Goal: Task Accomplishment & Management: Manage account settings

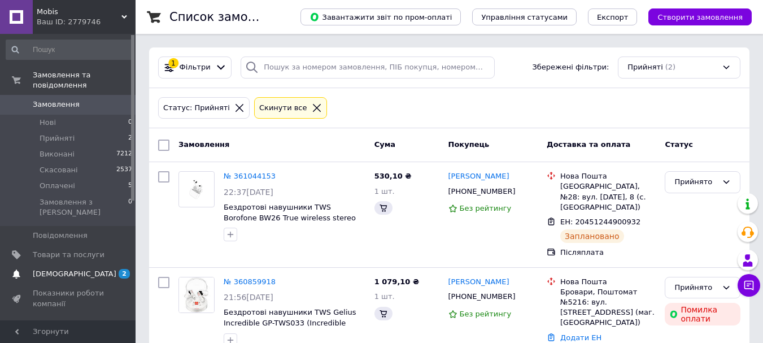
click at [63, 269] on span "[DEMOGRAPHIC_DATA]" at bounding box center [75, 274] width 84 height 10
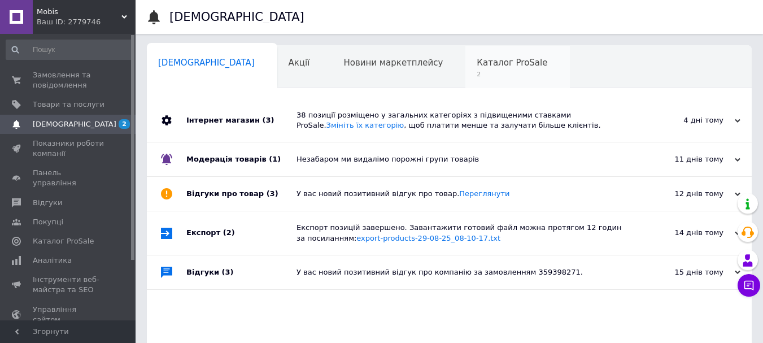
click at [476, 64] on span "Каталог ProSale" at bounding box center [511, 63] width 71 height 10
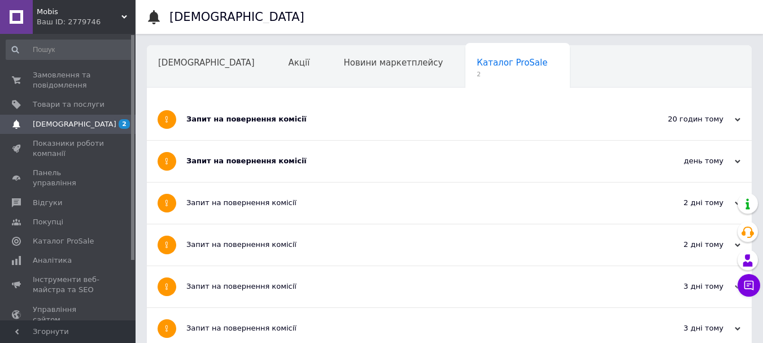
click at [299, 164] on div "Запит на повернення комісії" at bounding box center [406, 161] width 441 height 10
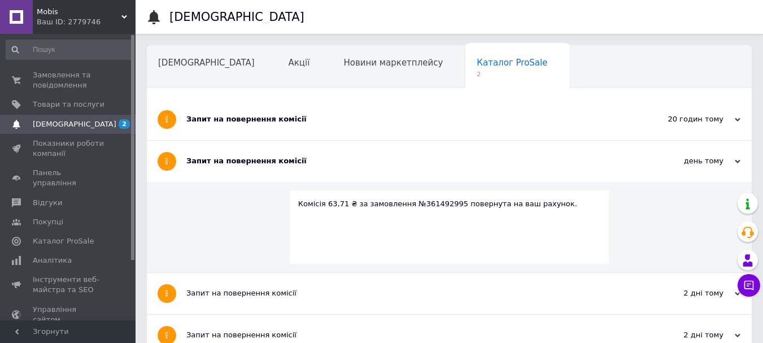
click at [306, 120] on div "Запит на повернення комісії" at bounding box center [406, 119] width 441 height 10
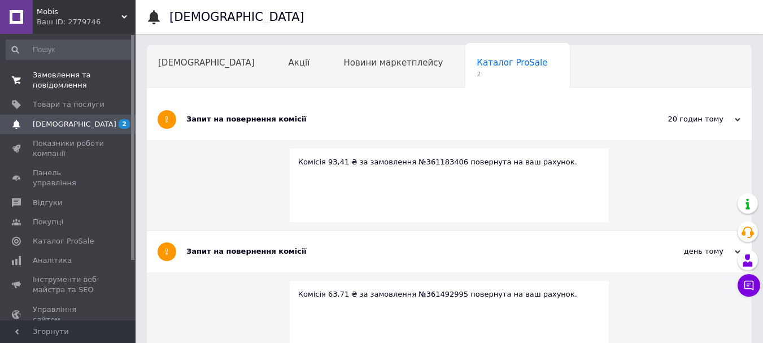
click at [65, 84] on span "Замовлення та повідомлення" at bounding box center [69, 80] width 72 height 20
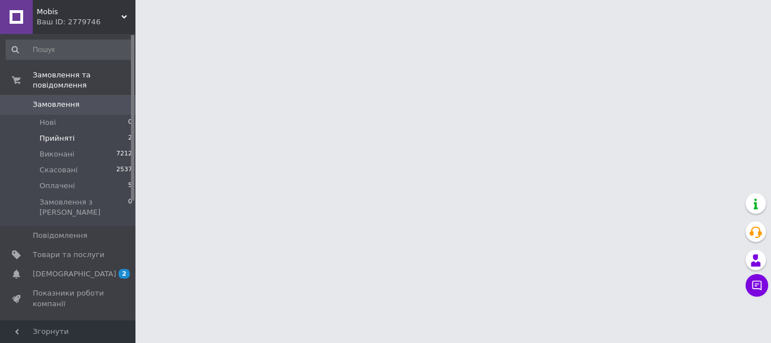
click at [60, 133] on span "Прийняті" at bounding box center [57, 138] width 35 height 10
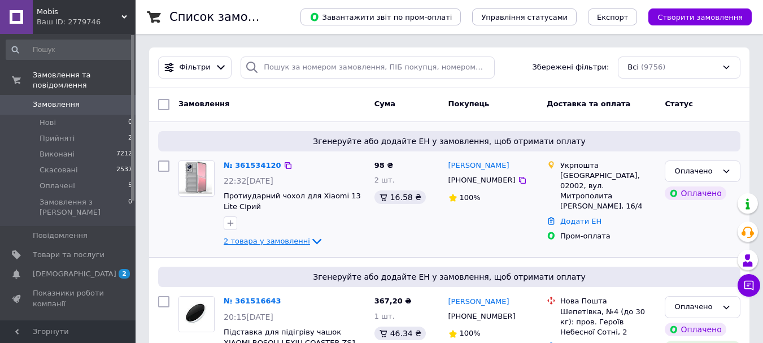
click at [310, 239] on icon at bounding box center [317, 241] width 14 height 14
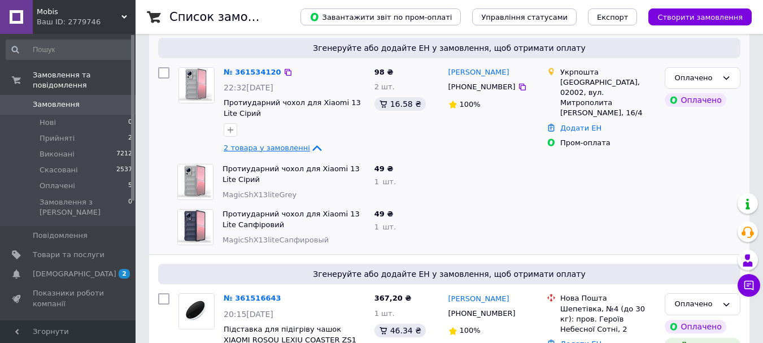
scroll to position [113, 0]
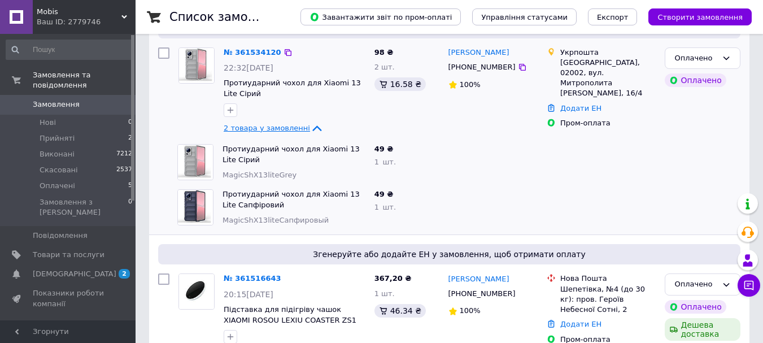
click at [260, 177] on span "MagicShX13liteGrey" at bounding box center [259, 174] width 74 height 8
copy span "MagicShX13liteGrey"
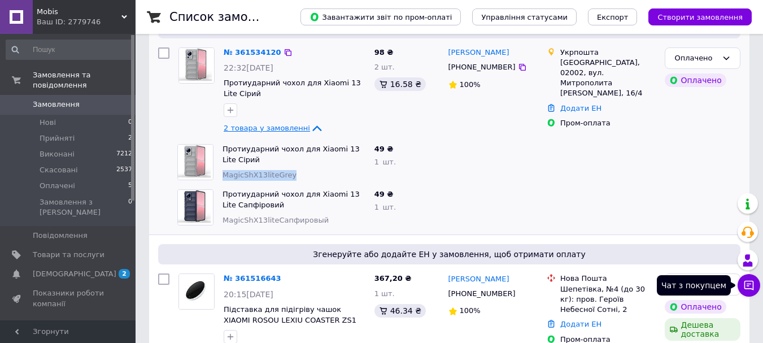
click at [748, 281] on icon at bounding box center [749, 286] width 10 height 10
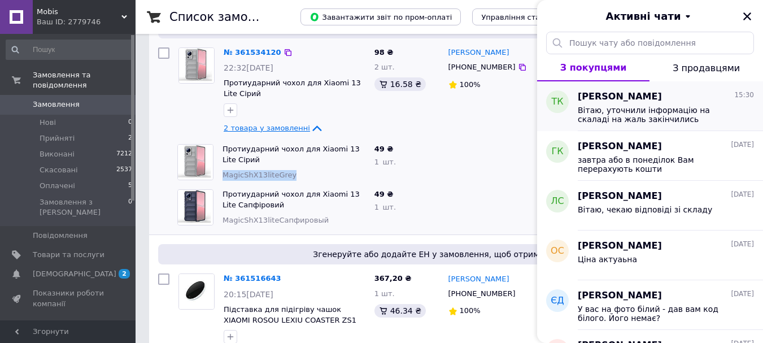
click at [595, 121] on span "Вітаю, уточнили інформацію на скаладі на жаль закінчились підставки, замовлення…" at bounding box center [657, 115] width 160 height 18
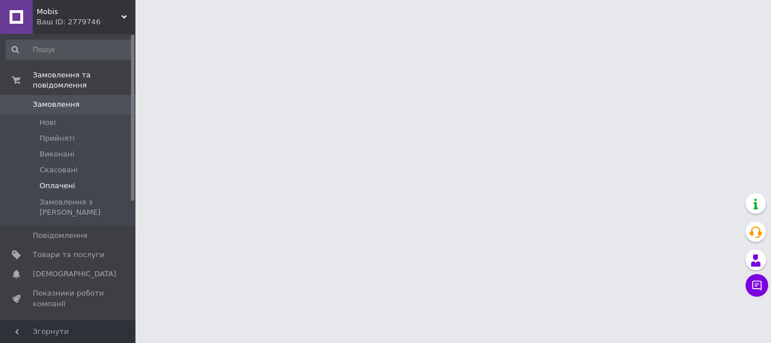
click at [55, 181] on span "Оплачені" at bounding box center [58, 186] width 36 height 10
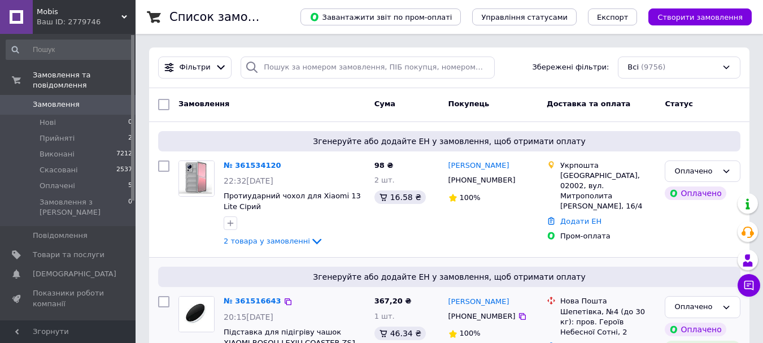
scroll to position [169, 0]
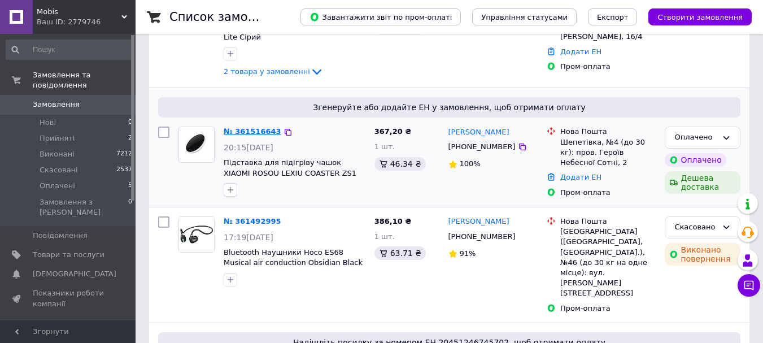
click at [248, 129] on link "№ 361516643" at bounding box center [253, 131] width 58 height 8
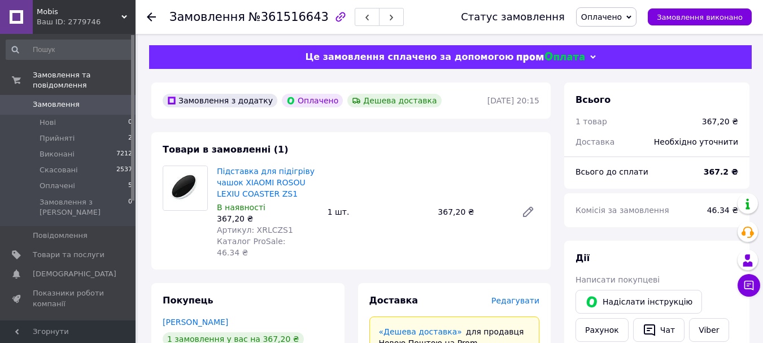
click at [270, 228] on span "Артикул: XRLCZS1" at bounding box center [255, 229] width 76 height 9
copy span "XRLCZS1"
click at [70, 249] on span "Товари та послуги" at bounding box center [69, 254] width 72 height 10
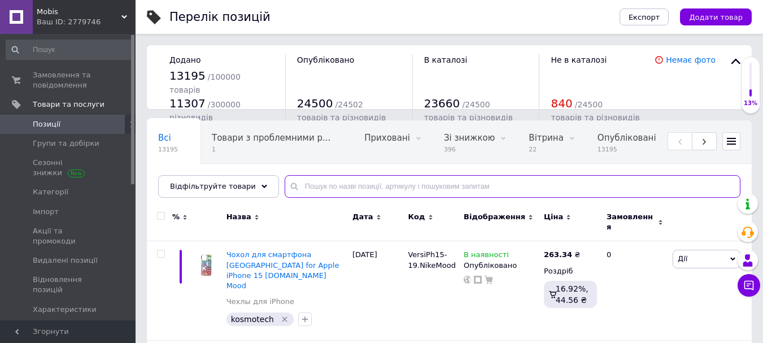
click at [353, 187] on input "text" at bounding box center [511, 186] width 455 height 23
paste input "XRLCZS1"
type input "XRLCZS1"
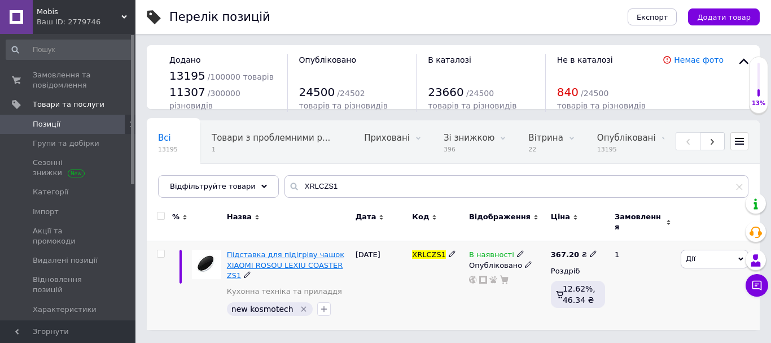
click at [260, 250] on span "Підставка для підігріву чашок XIAOMI ROSOU LEXIU COASTER ZS1" at bounding box center [285, 264] width 117 height 29
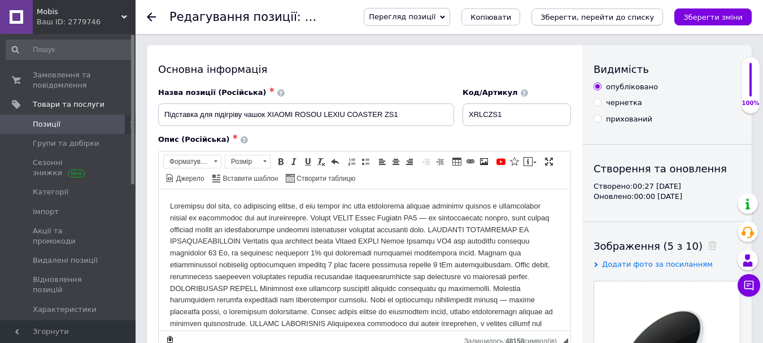
click at [593, 19] on icon "Зберегти, перейти до списку" at bounding box center [596, 17] width 113 height 8
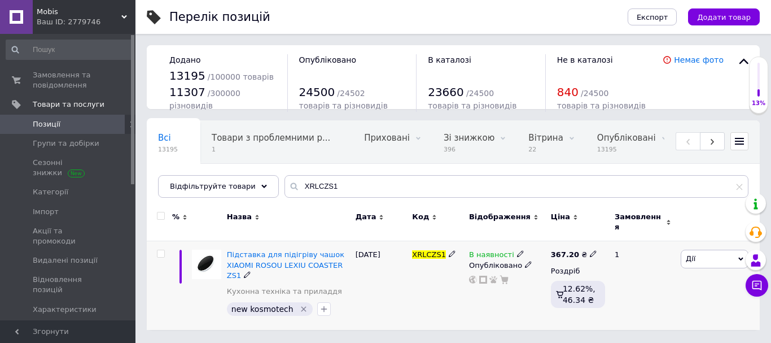
click at [517, 249] on span at bounding box center [520, 253] width 7 height 8
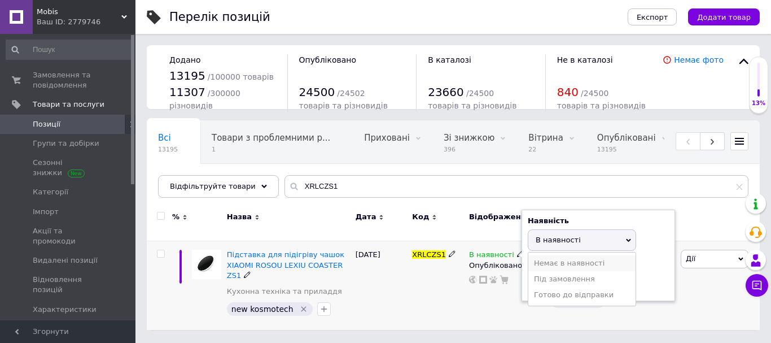
click at [546, 255] on li "Немає в наявності" at bounding box center [581, 263] width 107 height 16
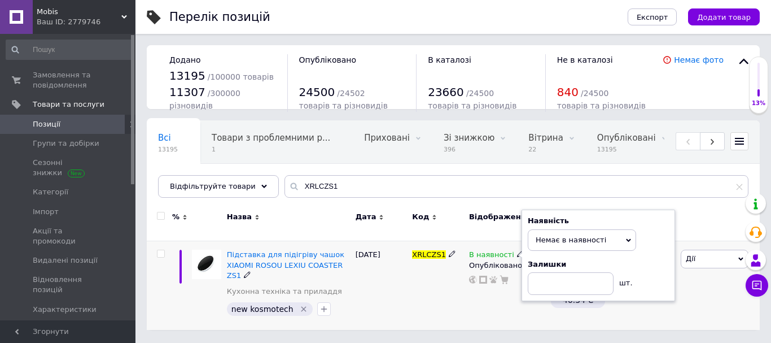
click at [470, 295] on div "В наявності Наявність Немає в наявності В наявності Під замовлення Готово до ві…" at bounding box center [507, 285] width 82 height 89
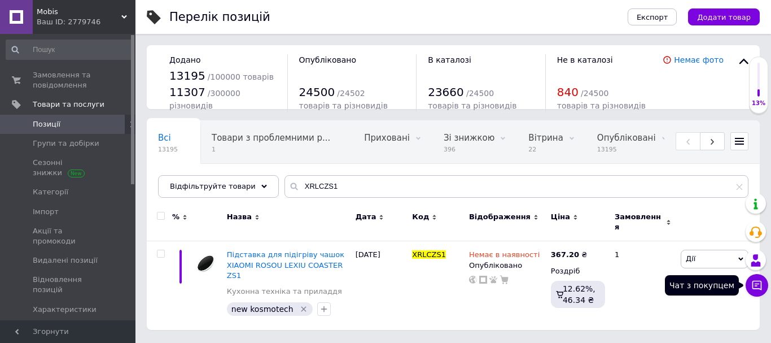
click at [754, 281] on icon at bounding box center [757, 286] width 10 height 10
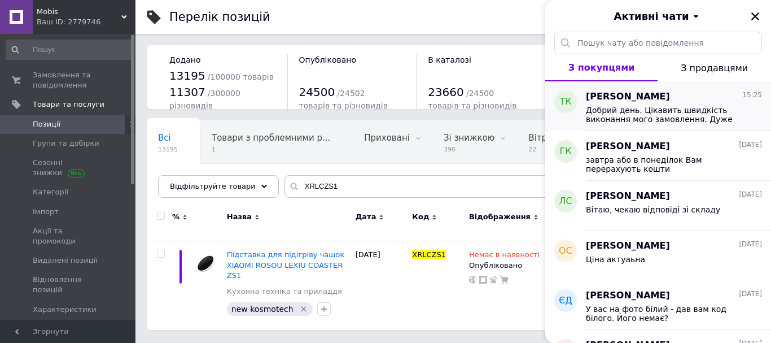
click at [619, 104] on div "Добрий день. Цікавить швидкість виконання мого замовлення. Дуже потрібно отрима…" at bounding box center [674, 113] width 176 height 20
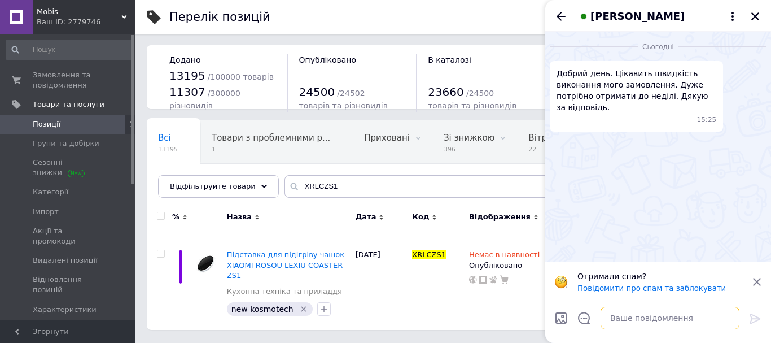
click at [629, 317] on textarea at bounding box center [670, 317] width 139 height 23
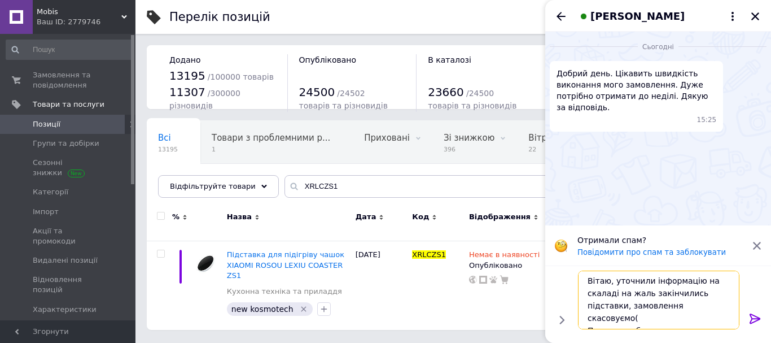
scroll to position [8, 0]
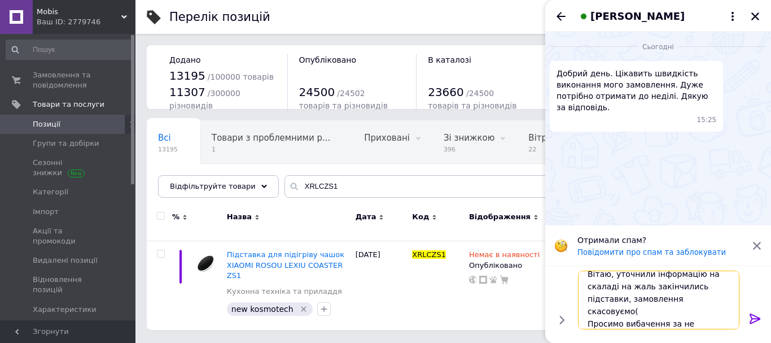
type textarea "Вітаю, уточнили інформацію на скаладі на жаль закінчились підставки, замовлення…"
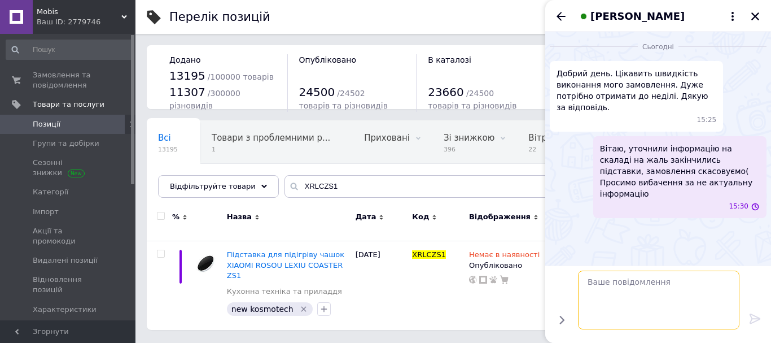
scroll to position [0, 0]
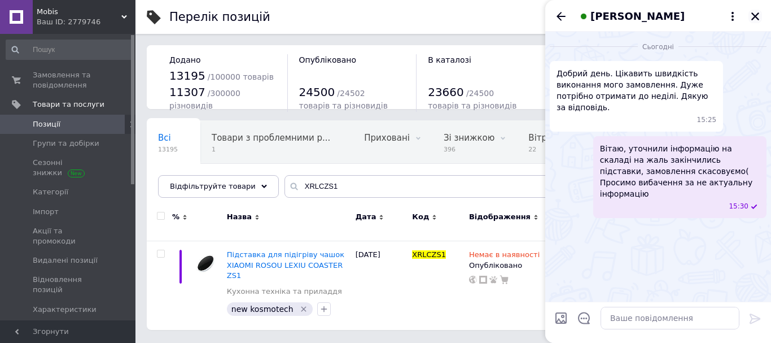
click at [752, 14] on icon "Закрити" at bounding box center [755, 16] width 8 height 8
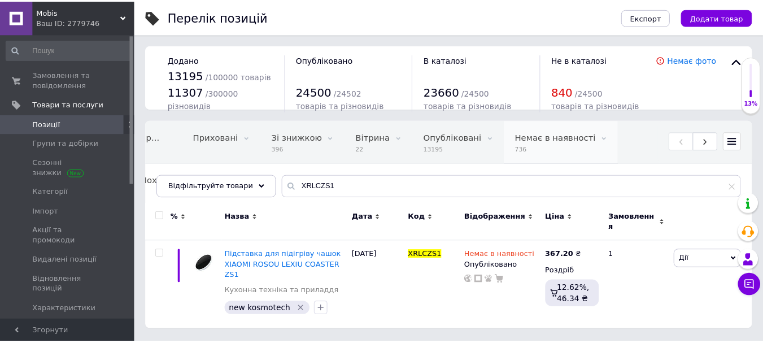
scroll to position [0, 278]
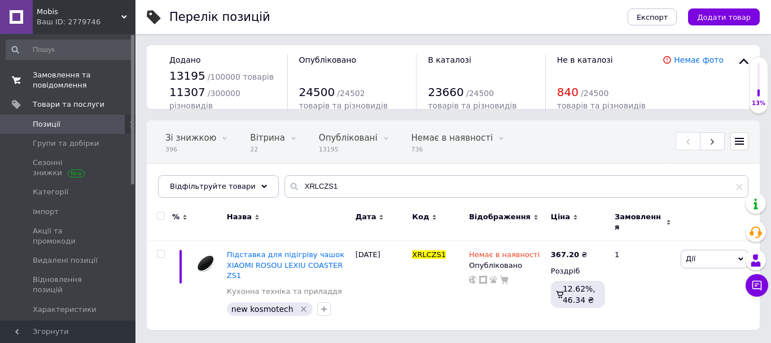
click at [51, 73] on span "Замовлення та повідомлення" at bounding box center [69, 80] width 72 height 20
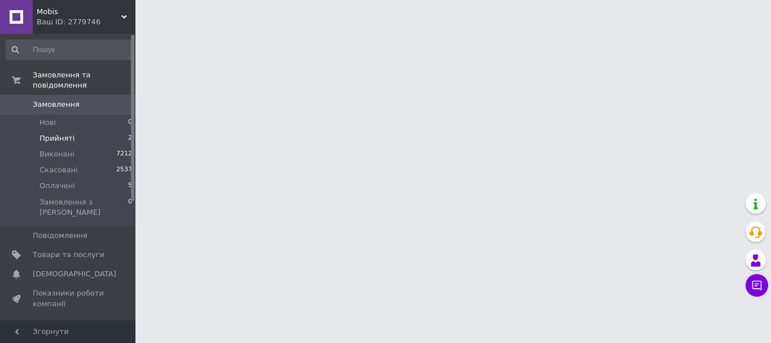
click at [52, 133] on span "Прийняті" at bounding box center [57, 138] width 35 height 10
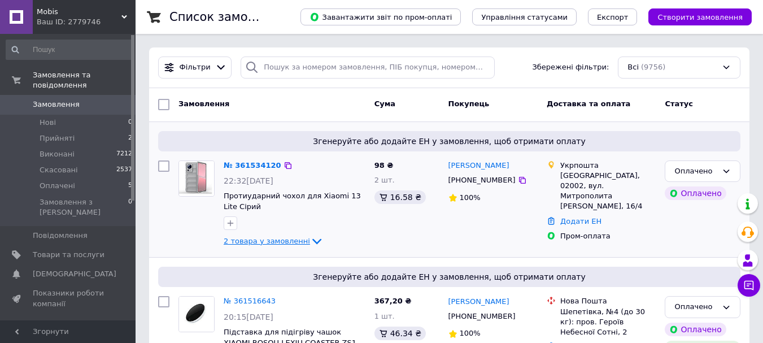
click at [310, 238] on icon at bounding box center [317, 241] width 14 height 14
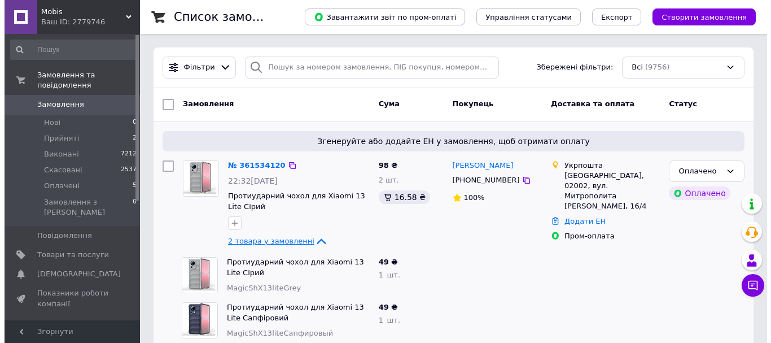
scroll to position [56, 0]
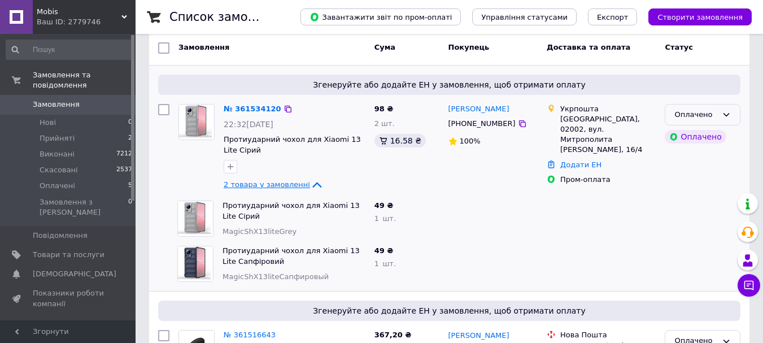
click at [721, 116] on icon at bounding box center [725, 114] width 9 height 9
click at [704, 179] on li "Скасовано" at bounding box center [702, 179] width 75 height 21
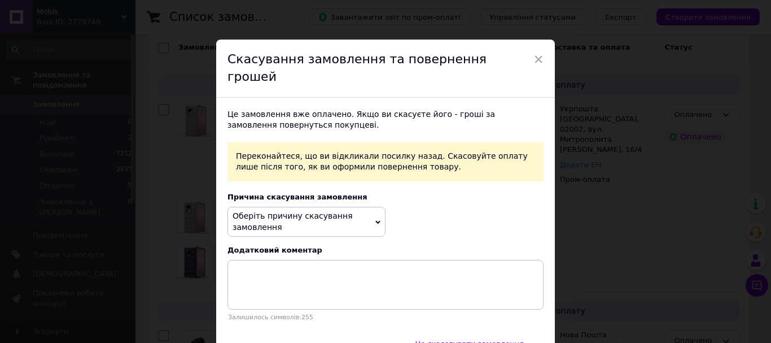
click at [328, 209] on span "Оберіть причину скасування замовлення" at bounding box center [306, 222] width 158 height 30
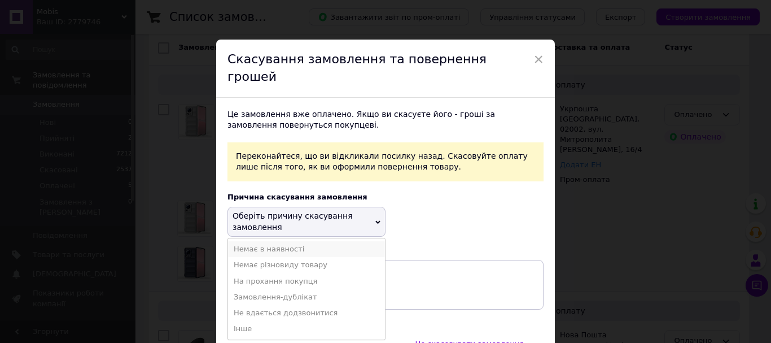
click at [291, 241] on li "Немає в наявності" at bounding box center [306, 249] width 157 height 16
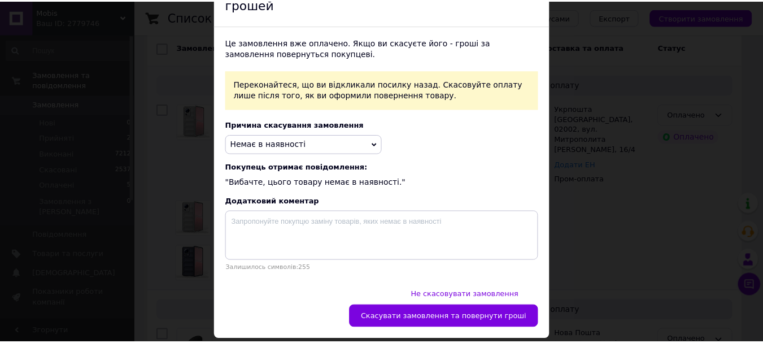
scroll to position [72, 0]
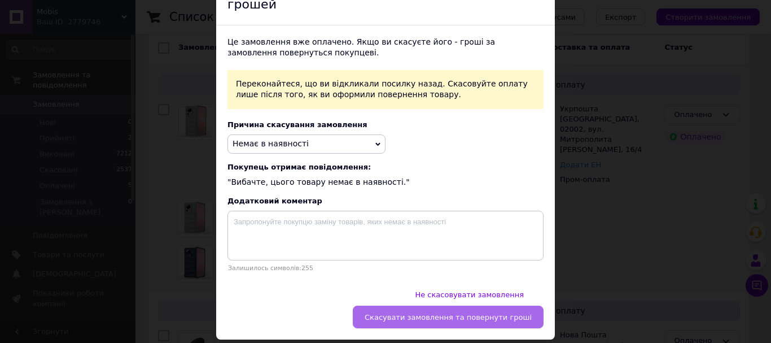
click at [485, 313] on span "Скасувати замовлення та повернути гроші" at bounding box center [448, 317] width 167 height 8
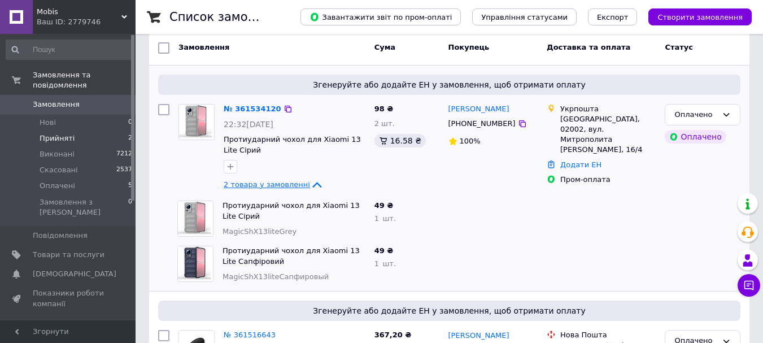
click at [56, 133] on span "Прийняті" at bounding box center [57, 138] width 35 height 10
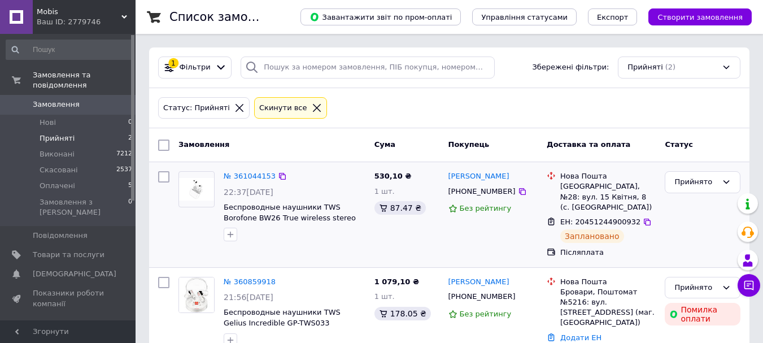
scroll to position [16, 0]
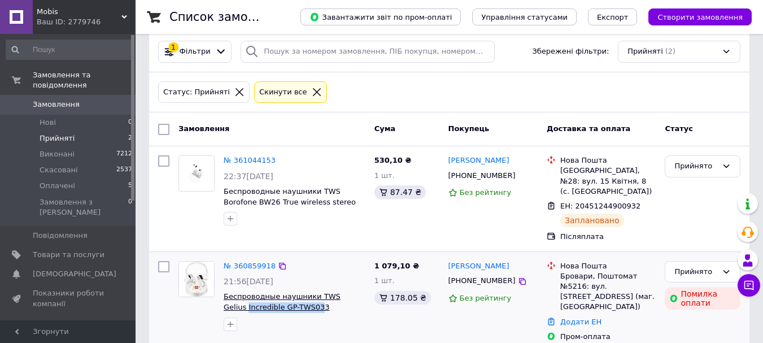
copy span "Incredible GP-TWS03"
copy span "Incredible GP-TWS033"
drag, startPoint x: 221, startPoint y: 298, endPoint x: 296, endPoint y: 297, distance: 74.5
click at [296, 297] on div "№ 360859918 21:56, 07.09.2025 Беспроводные наушники TWS Gelius Incredible GP-TW…" at bounding box center [294, 295] width 151 height 79
click at [55, 181] on span "Оплачені" at bounding box center [58, 186] width 36 height 10
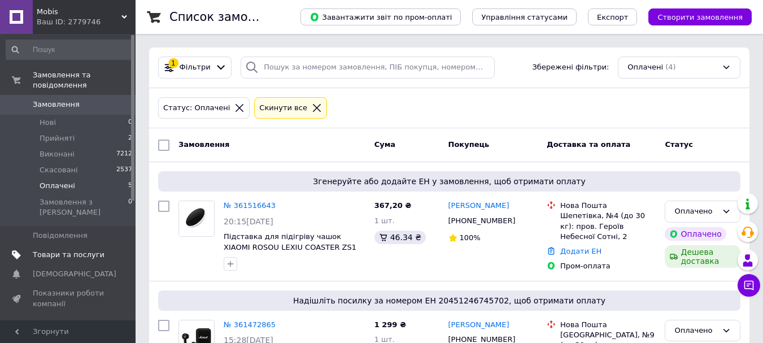
click at [69, 249] on span "Товари та послуги" at bounding box center [69, 254] width 72 height 10
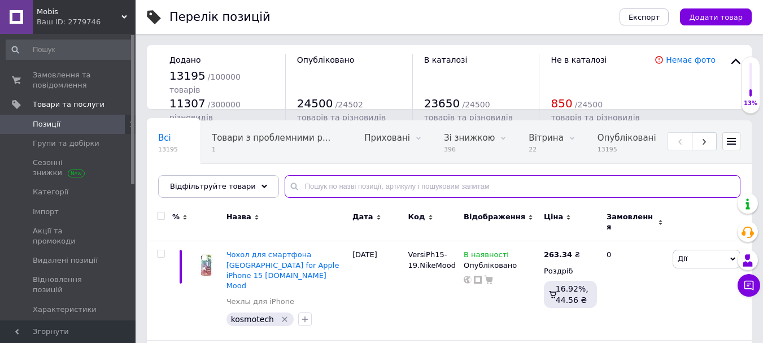
click at [340, 187] on input "text" at bounding box center [511, 186] width 455 height 23
paste input "Підставка для підігріву чашок XIAOMI ROSOU LEXIU COASTER ZS1"
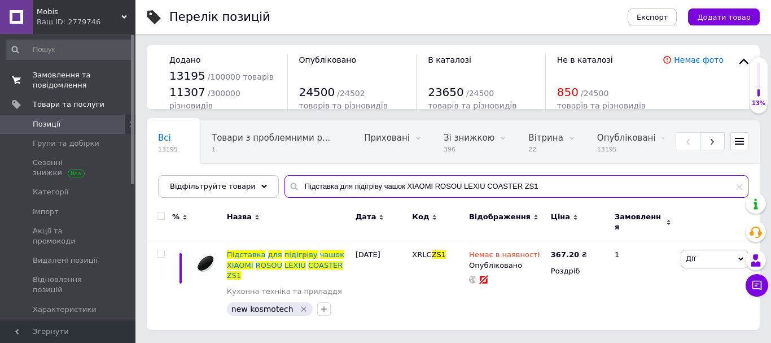
type input "Підставка для підігріву чашок XIAOMI ROSOU LEXIU COASTER ZS1"
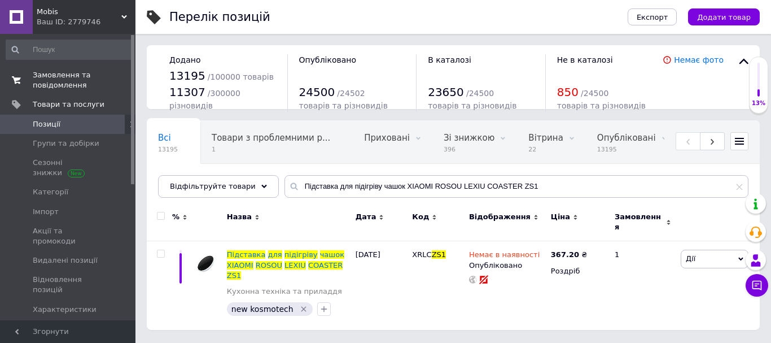
click at [55, 78] on span "Замовлення та повідомлення" at bounding box center [69, 80] width 72 height 20
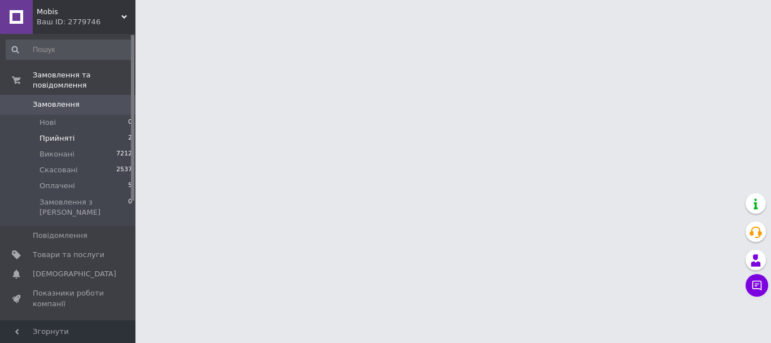
click at [64, 133] on span "Прийняті" at bounding box center [57, 138] width 35 height 10
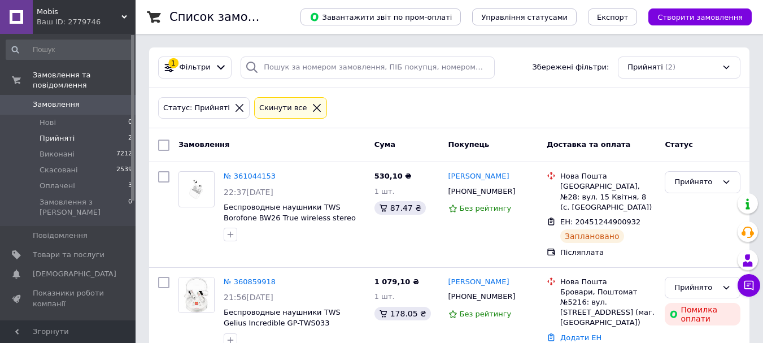
click at [54, 99] on span "Замовлення" at bounding box center [56, 104] width 47 height 10
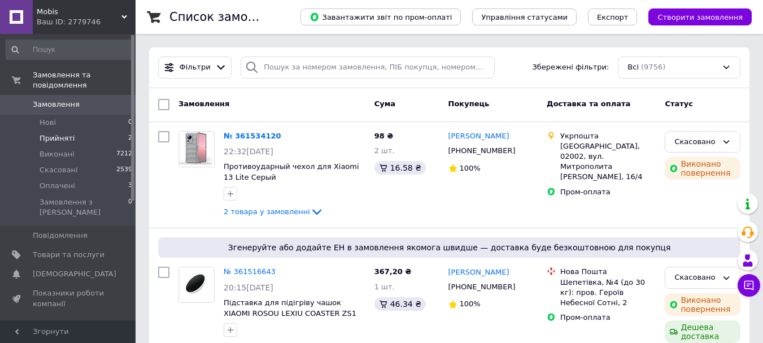
click at [55, 133] on span "Прийняті" at bounding box center [57, 138] width 35 height 10
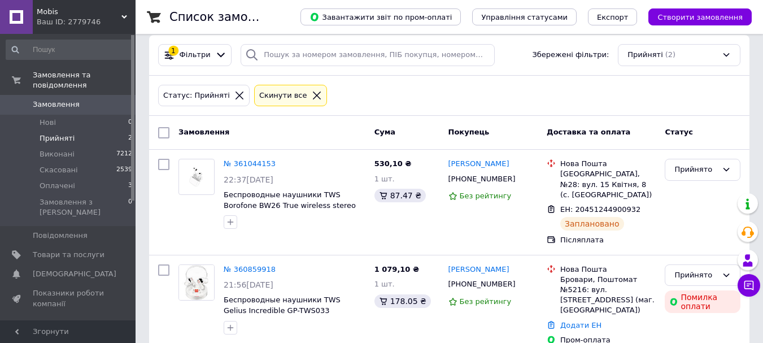
scroll to position [16, 0]
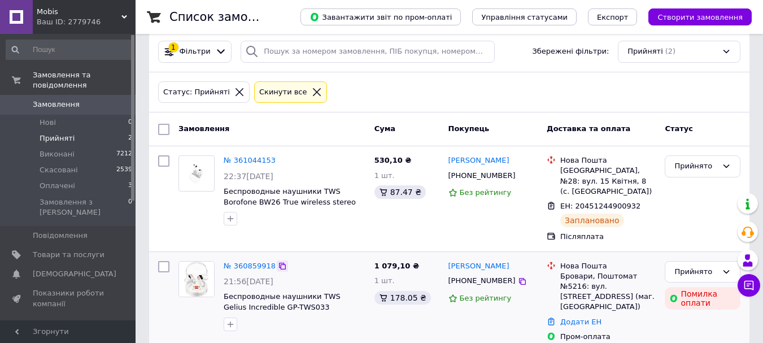
click at [278, 261] on icon at bounding box center [282, 265] width 9 height 9
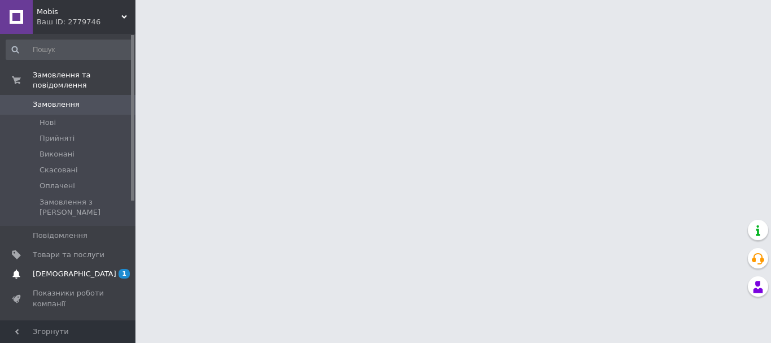
click at [64, 269] on span "[DEMOGRAPHIC_DATA]" at bounding box center [75, 274] width 84 height 10
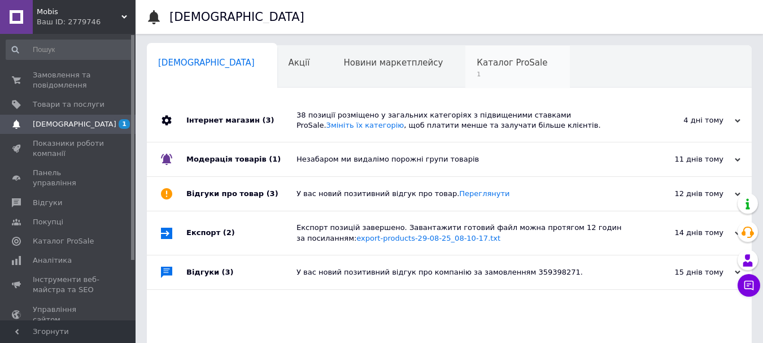
click at [476, 63] on span "Каталог ProSale" at bounding box center [511, 63] width 71 height 10
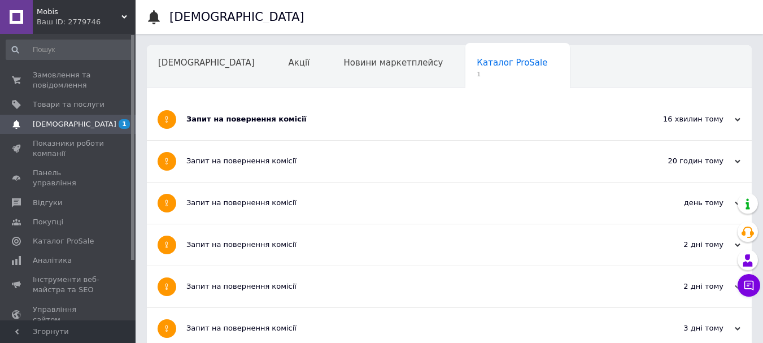
click at [269, 118] on div "Запит на повернення комісії" at bounding box center [406, 119] width 441 height 10
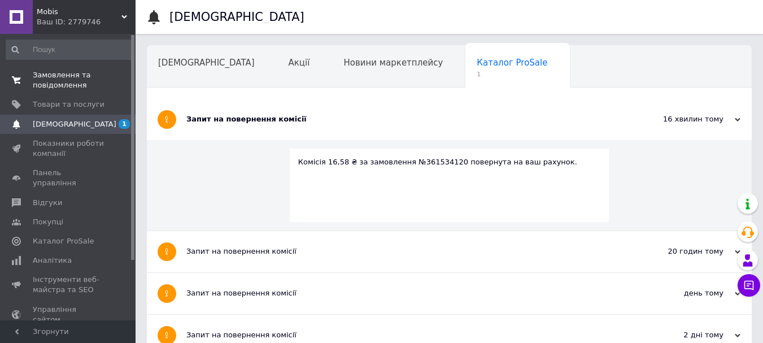
click at [56, 82] on span "Замовлення та повідомлення" at bounding box center [69, 80] width 72 height 20
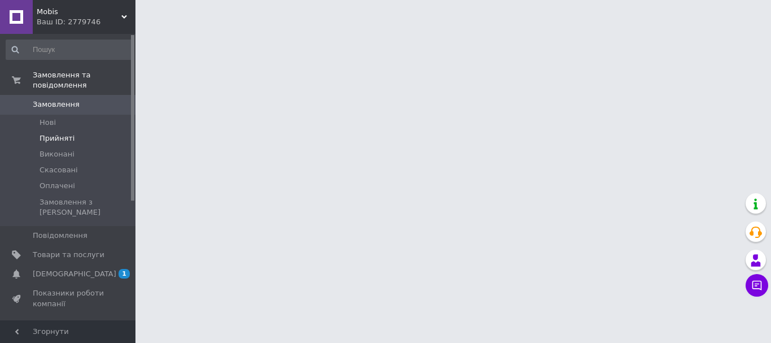
click at [45, 133] on span "Прийняті" at bounding box center [57, 138] width 35 height 10
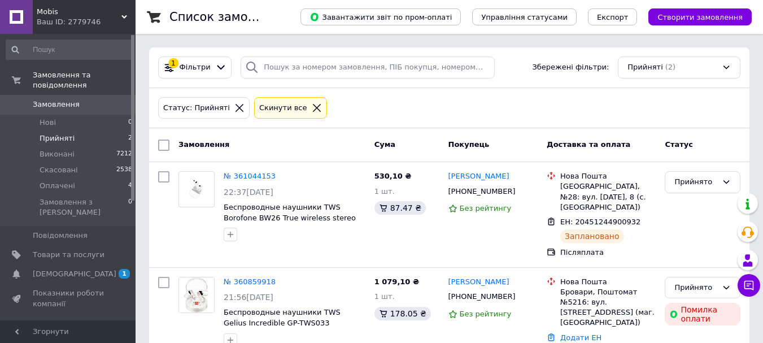
scroll to position [16, 0]
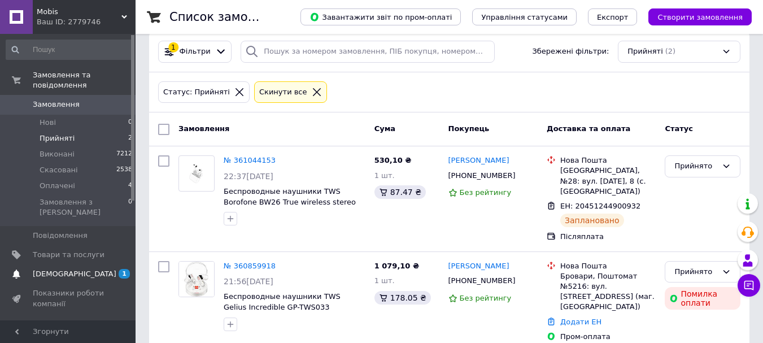
click at [70, 269] on span "[DEMOGRAPHIC_DATA]" at bounding box center [75, 274] width 84 height 10
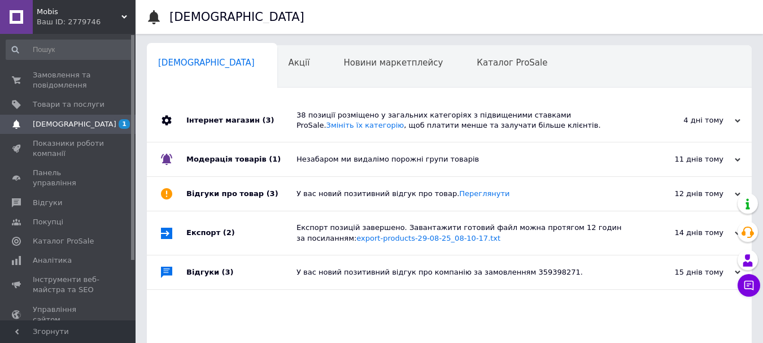
click at [410, 119] on div "38 позиції розміщено у загальних категоріях з підвищеними ставками ProSale. Змі…" at bounding box center [461, 120] width 331 height 20
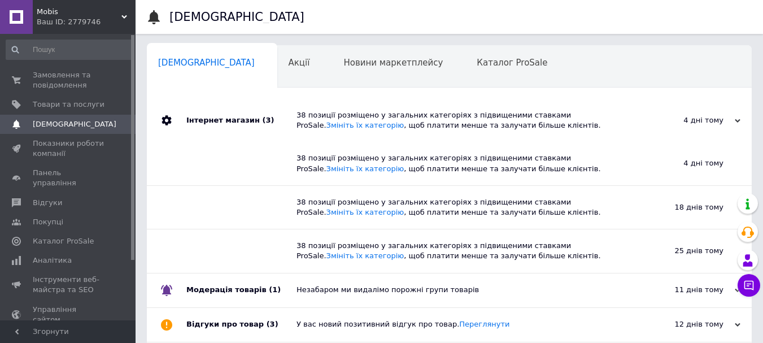
click at [410, 119] on div "38 позиції розміщено у загальних категоріях з підвищеними ставками ProSale. Змі…" at bounding box center [461, 120] width 331 height 20
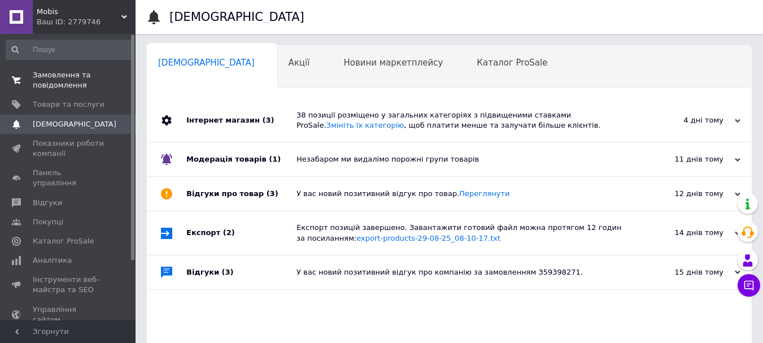
click at [54, 76] on span "Замовлення та повідомлення" at bounding box center [69, 80] width 72 height 20
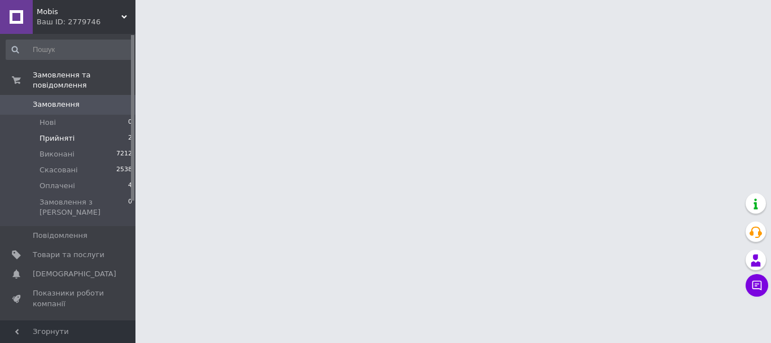
click at [52, 133] on span "Прийняті" at bounding box center [57, 138] width 35 height 10
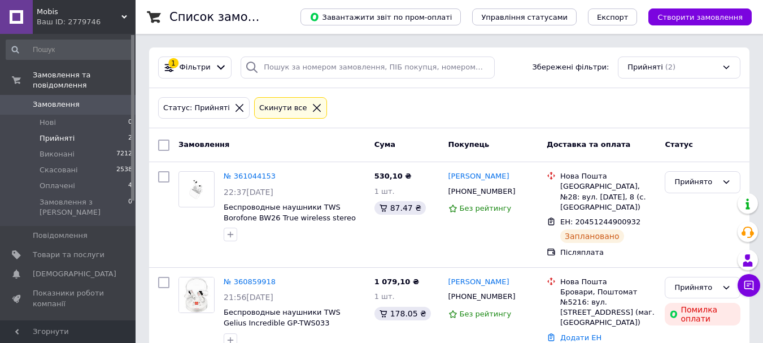
click at [73, 130] on li "Прийняті 2" at bounding box center [69, 138] width 139 height 16
click at [54, 181] on span "Оплачені" at bounding box center [58, 186] width 36 height 10
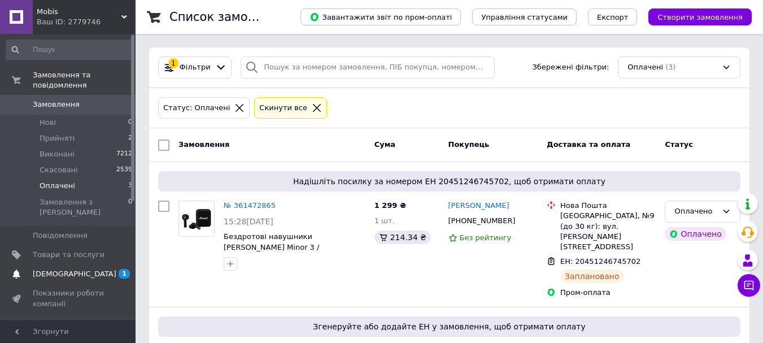
click at [58, 269] on span "[DEMOGRAPHIC_DATA]" at bounding box center [75, 274] width 84 height 10
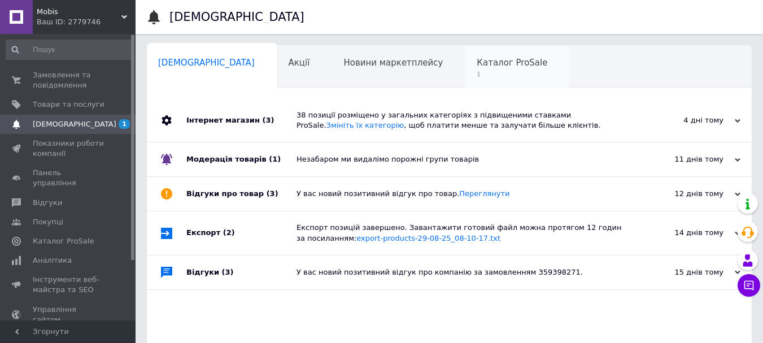
click at [476, 71] on span "1" at bounding box center [511, 74] width 71 height 8
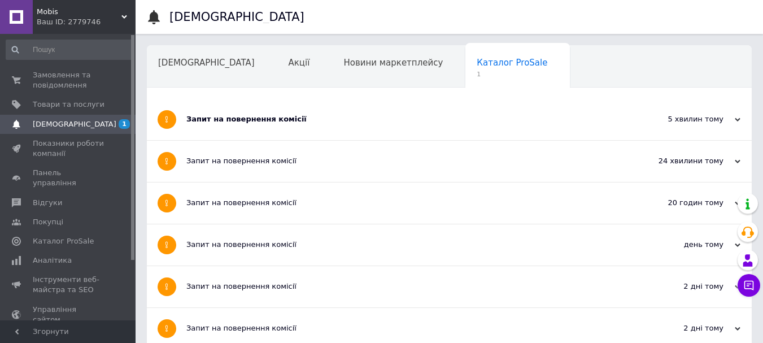
click at [312, 124] on div "Запит на повернення комісії" at bounding box center [406, 119] width 441 height 10
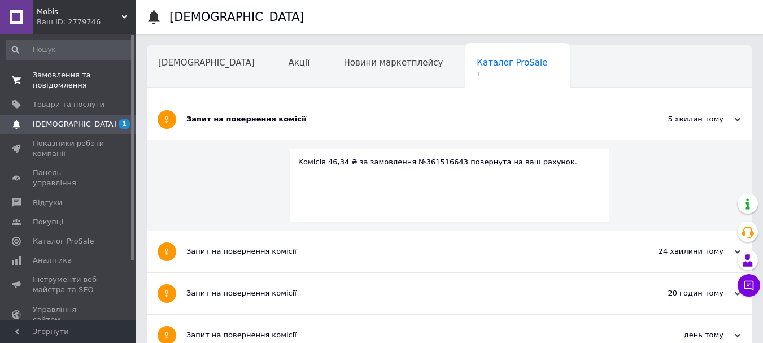
click at [45, 84] on span "Замовлення та повідомлення" at bounding box center [69, 80] width 72 height 20
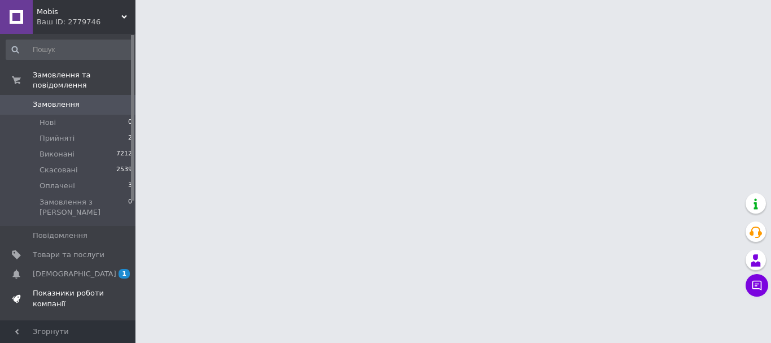
click at [52, 288] on span "Показники роботи компанії" at bounding box center [69, 298] width 72 height 20
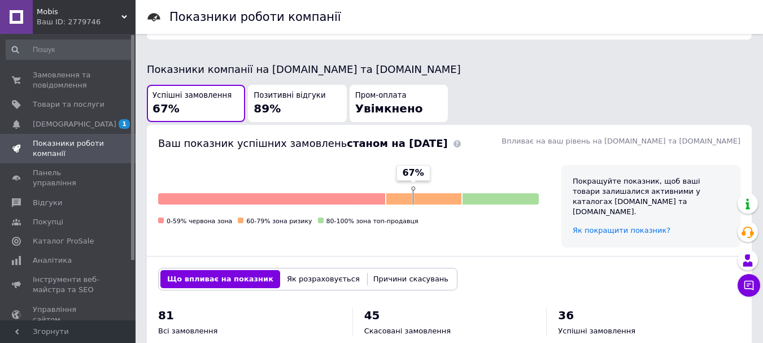
scroll to position [339, 0]
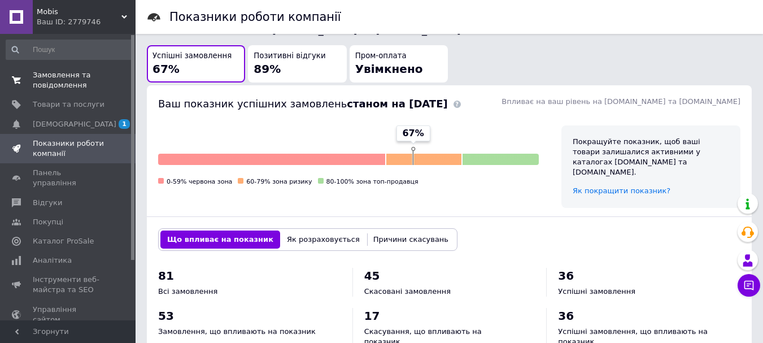
click at [56, 86] on span "Замовлення та повідомлення" at bounding box center [69, 80] width 72 height 20
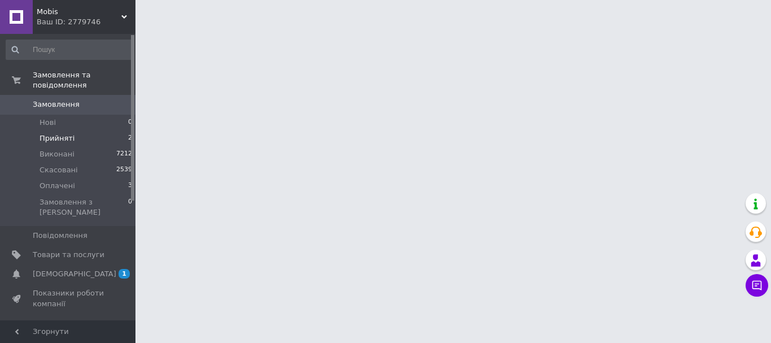
click at [61, 133] on li "Прийняті 2" at bounding box center [69, 138] width 139 height 16
click at [57, 133] on span "Прийняті" at bounding box center [57, 138] width 35 height 10
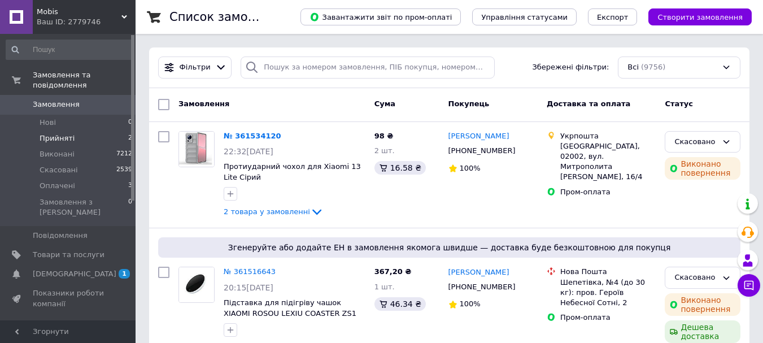
click at [53, 133] on span "Прийняті" at bounding box center [57, 138] width 35 height 10
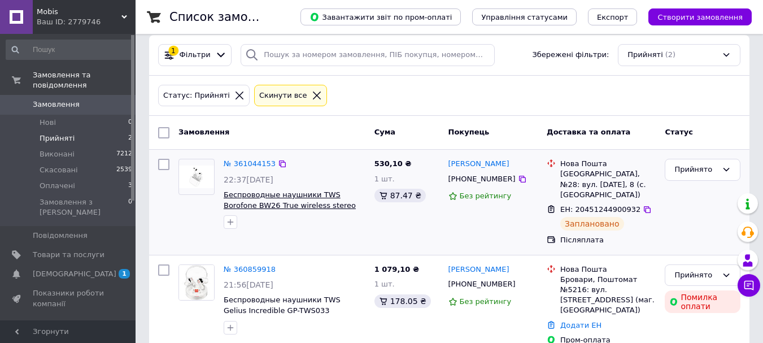
scroll to position [16, 0]
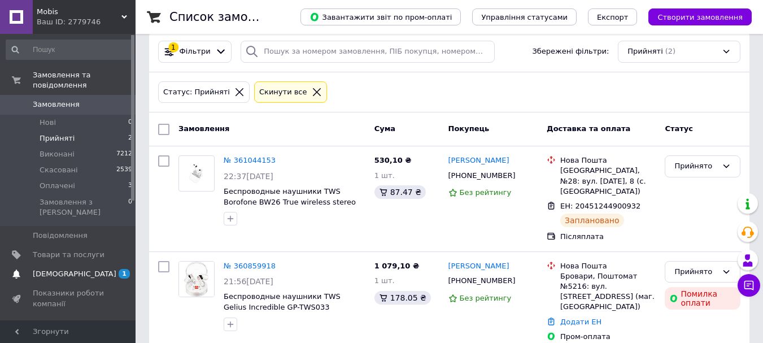
click at [63, 269] on span "[DEMOGRAPHIC_DATA]" at bounding box center [75, 274] width 84 height 10
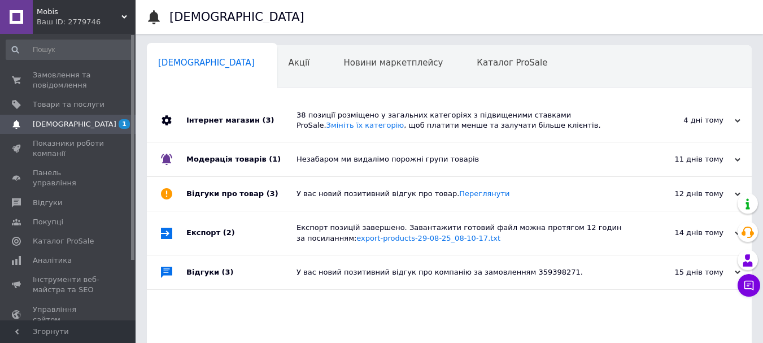
click at [371, 124] on div "38 позиції розміщено у загальних категоріях з підвищеними ставками ProSale. Змі…" at bounding box center [461, 120] width 331 height 20
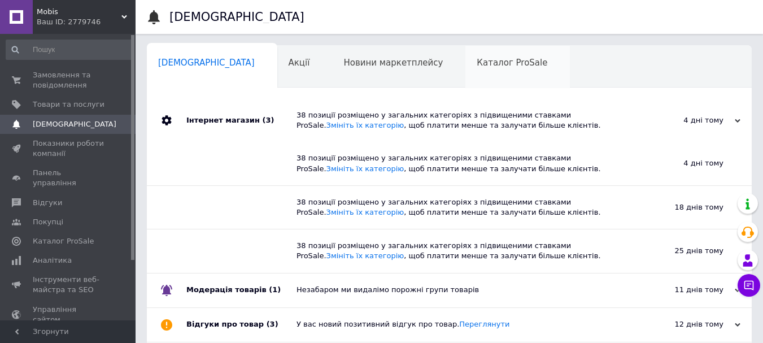
click at [476, 63] on span "Каталог ProSale" at bounding box center [511, 63] width 71 height 10
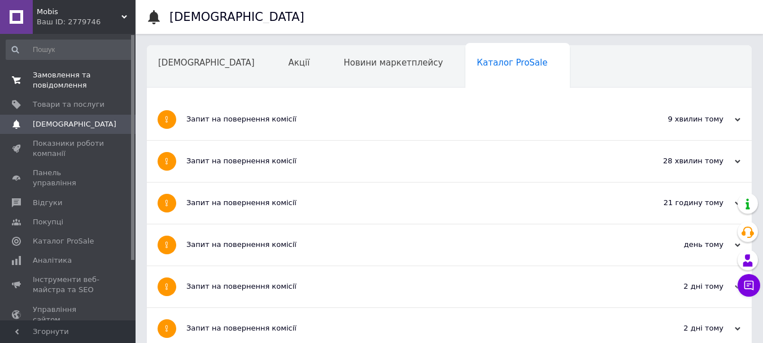
click at [28, 75] on span at bounding box center [16, 80] width 33 height 20
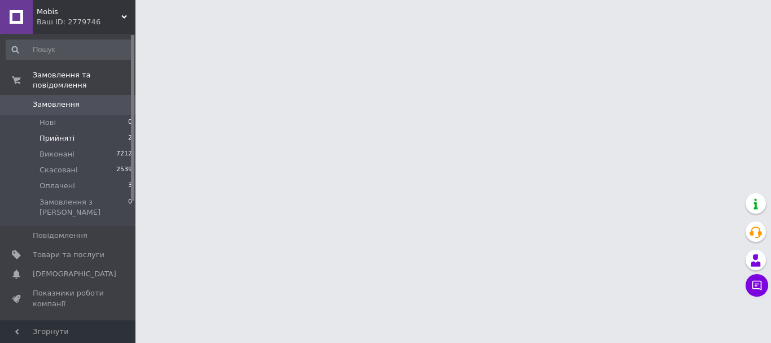
click at [58, 133] on span "Прийняті" at bounding box center [57, 138] width 35 height 10
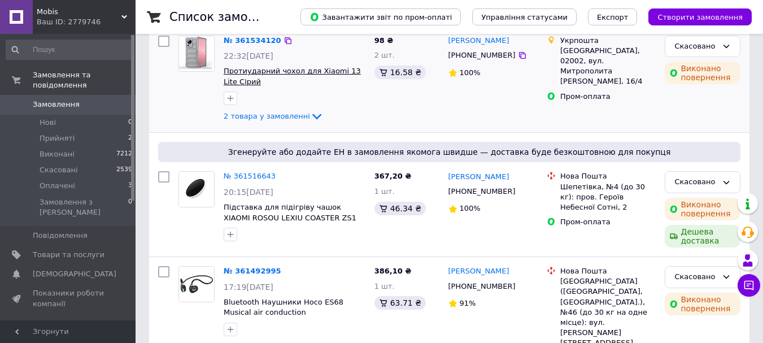
scroll to position [113, 0]
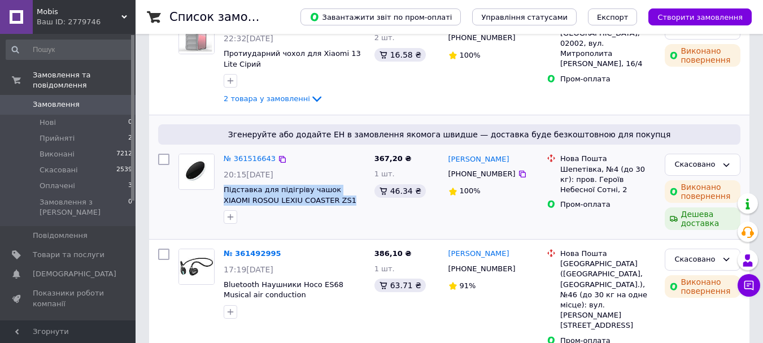
drag, startPoint x: 219, startPoint y: 188, endPoint x: 325, endPoint y: 198, distance: 106.5
click at [325, 198] on div "№ 361516643 20:15, 11.09.2025 Підставка для підігріву чашок XIAOMI ROSOU LEXIU …" at bounding box center [294, 188] width 151 height 79
copy span "Підставка для підігріву чашок XIAOMI ROSOU LEXIU COASTER ZS1"
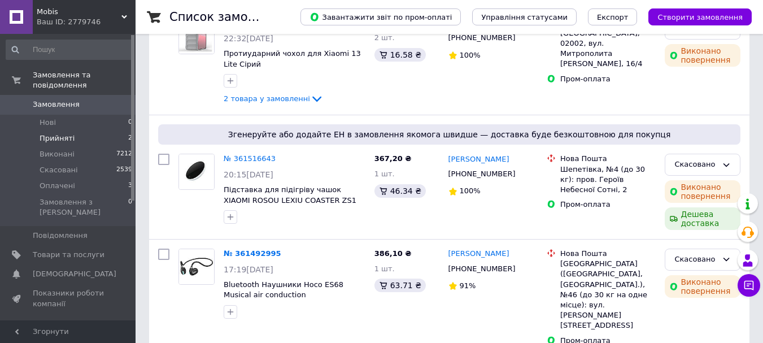
click at [56, 133] on span "Прийняті" at bounding box center [57, 138] width 35 height 10
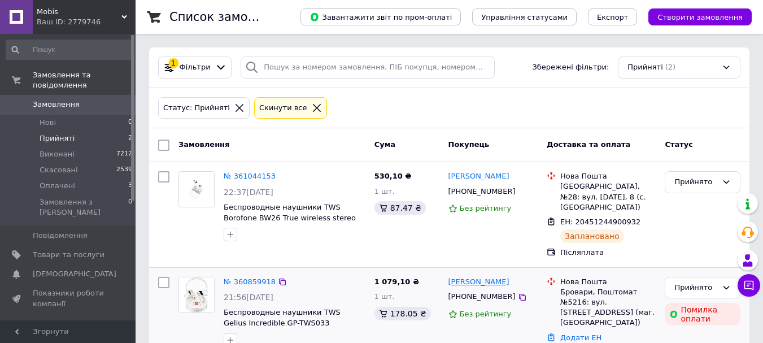
scroll to position [16, 0]
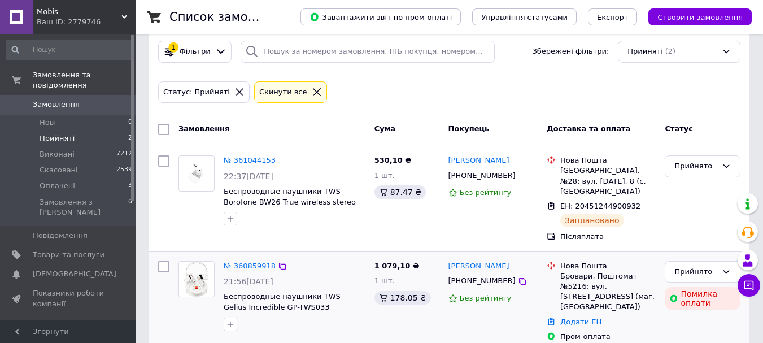
click at [470, 263] on div "Владислав Кравченко +380631404057 Без рейтингу" at bounding box center [493, 301] width 99 height 90
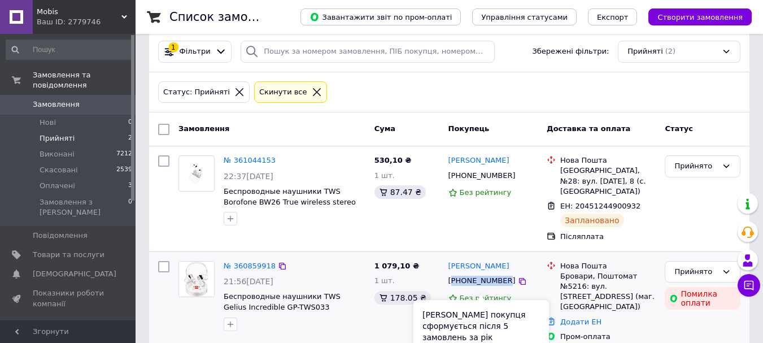
copy div "380631404057"
click at [472, 274] on div "[PHONE_NUMBER]" at bounding box center [482, 280] width 72 height 15
click at [249, 261] on link "№ 360859918" at bounding box center [250, 265] width 52 height 8
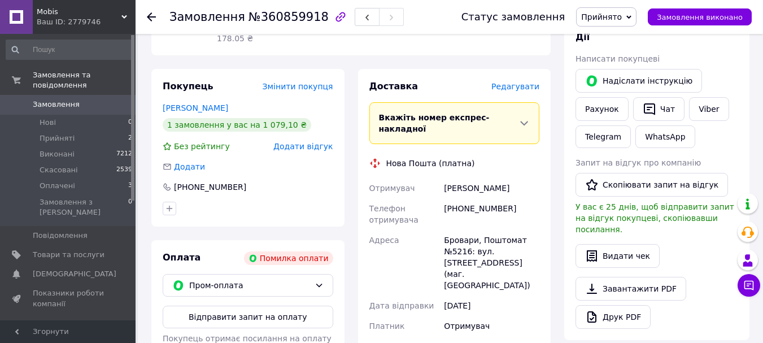
scroll to position [226, 0]
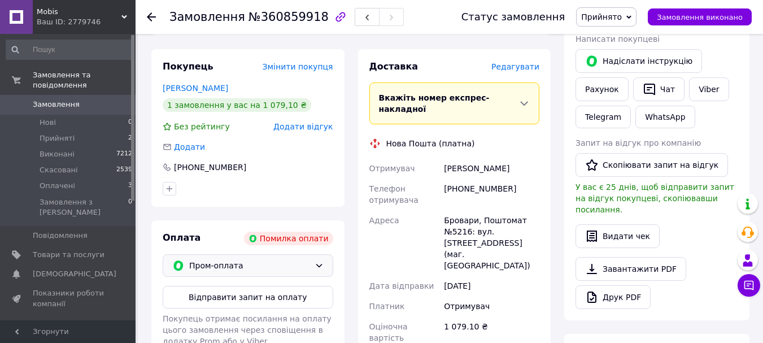
click at [308, 259] on span "Пром-оплата" at bounding box center [249, 265] width 121 height 12
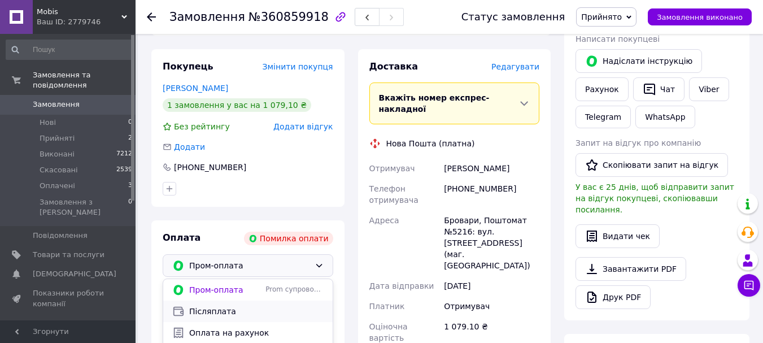
click at [218, 305] on span "Післяплата" at bounding box center [256, 310] width 134 height 11
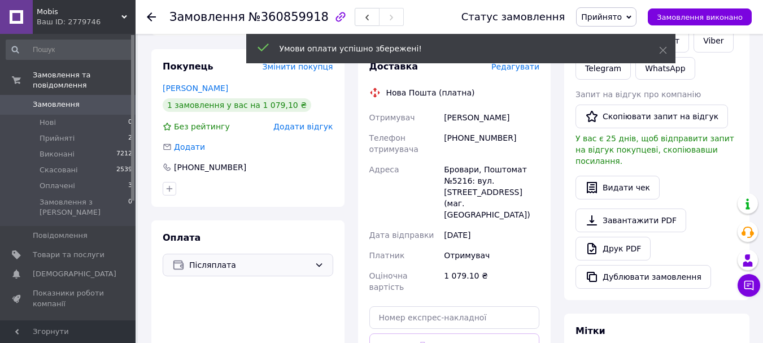
click at [476, 128] on div "[PHONE_NUMBER]" at bounding box center [491, 144] width 100 height 32
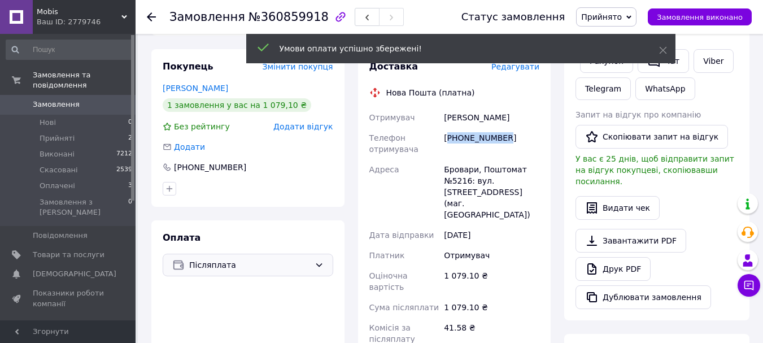
click at [476, 128] on div "[PHONE_NUMBER]" at bounding box center [491, 144] width 100 height 32
copy div "380631404057"
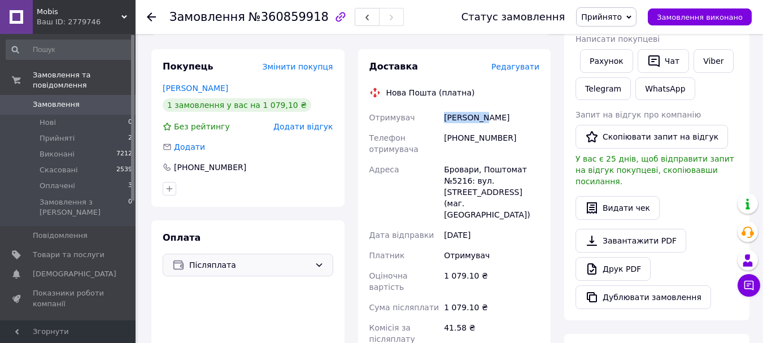
drag, startPoint x: 444, startPoint y: 104, endPoint x: 481, endPoint y: 104, distance: 36.7
click at [481, 107] on div "Кравченко Владислав" at bounding box center [491, 117] width 100 height 20
copy div "Кравченко"
click at [493, 107] on div "Кравченко Владислав" at bounding box center [491, 117] width 100 height 20
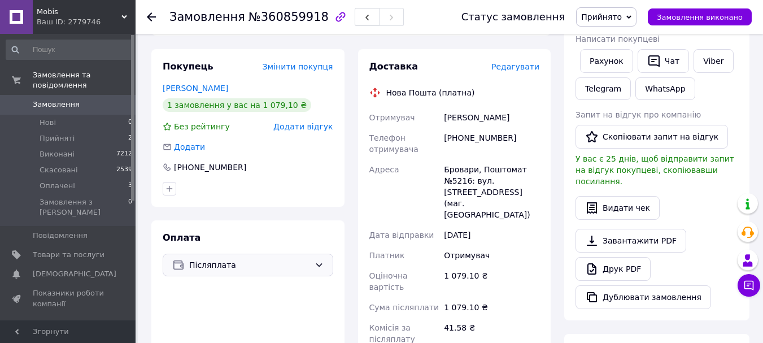
copy div "Владислав"
click at [459, 159] on div "Бровари, Поштомат №5216: вул. [STREET_ADDRESS] (маг. [GEOGRAPHIC_DATA])" at bounding box center [491, 191] width 100 height 65
copy div "Бровари"
click at [464, 170] on div "Бровари, Поштомат №5216: вул. [STREET_ADDRESS] (маг. [GEOGRAPHIC_DATA])" at bounding box center [491, 191] width 100 height 65
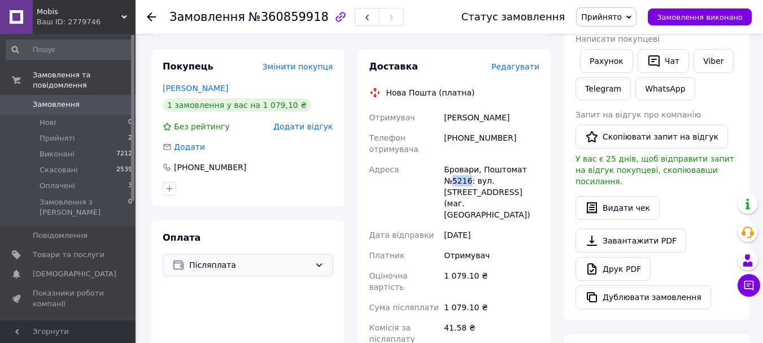
click at [464, 170] on div "Бровари, Поштомат №5216: вул. [STREET_ADDRESS] (маг. [GEOGRAPHIC_DATA])" at bounding box center [491, 191] width 100 height 65
copy div "5216"
